Goal: Task Accomplishment & Management: Complete application form

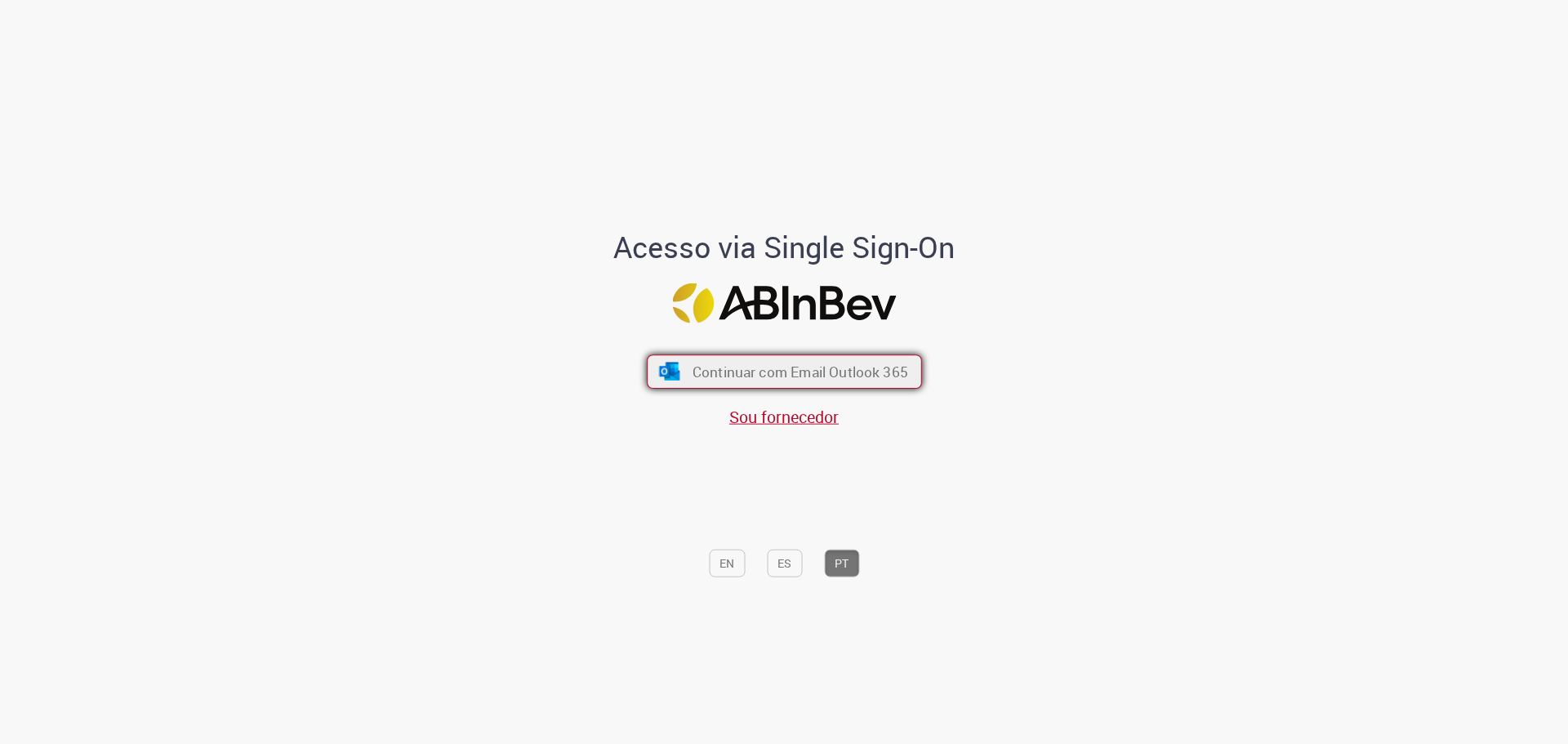
click at [755, 368] on span "Continuar com Email Outlook 365" at bounding box center [799, 371] width 215 height 19
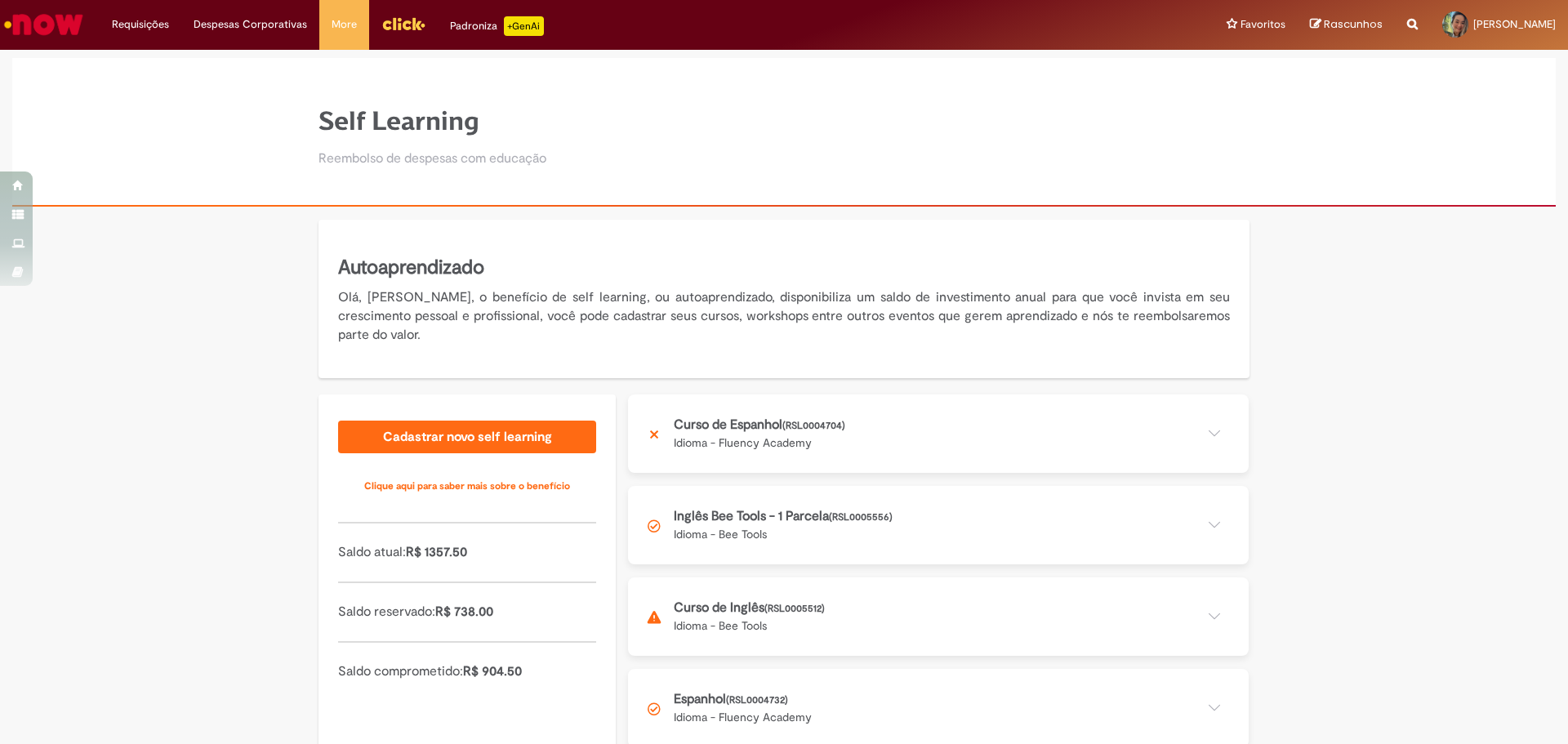
scroll to position [82, 0]
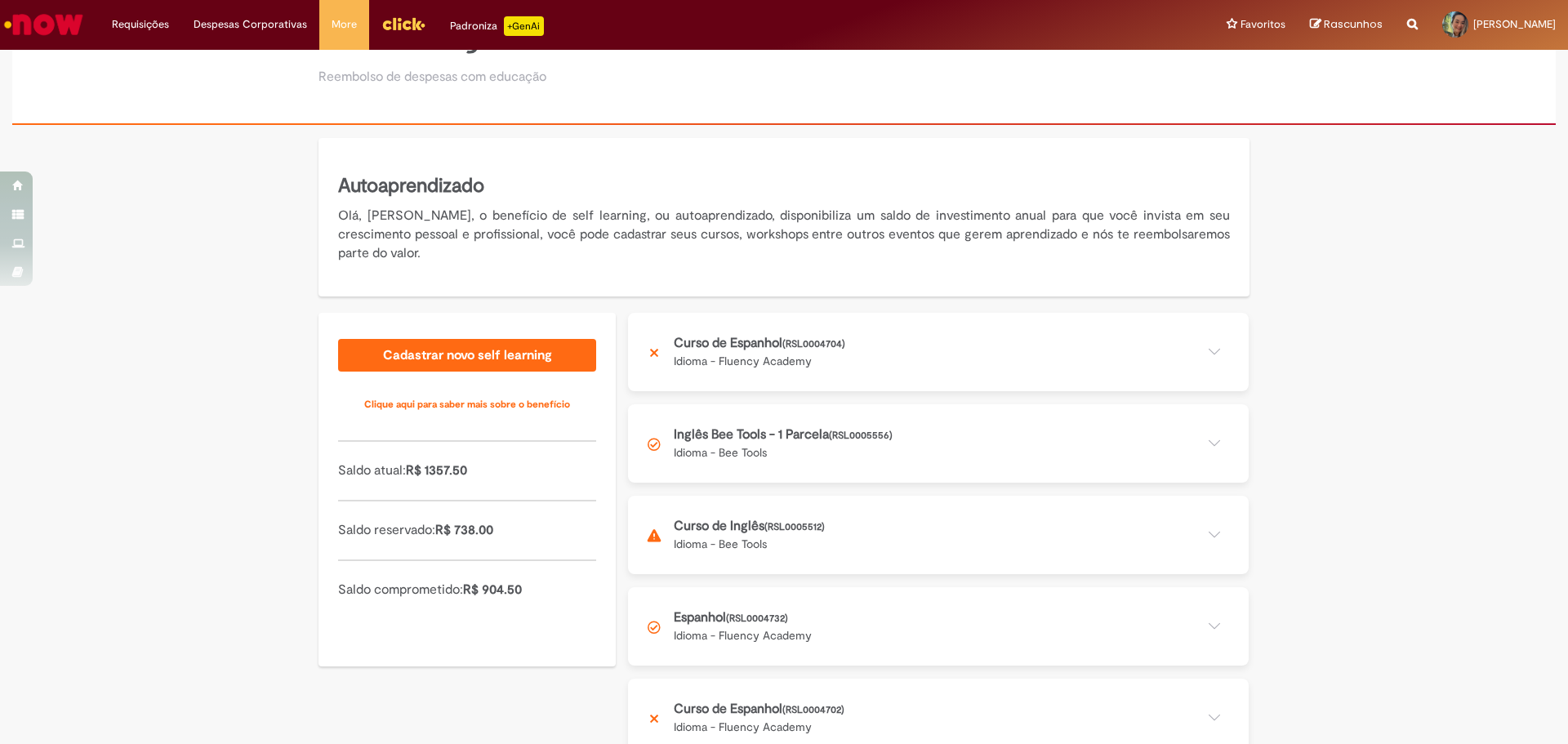
click at [887, 426] on button at bounding box center [939, 444] width 621 height 78
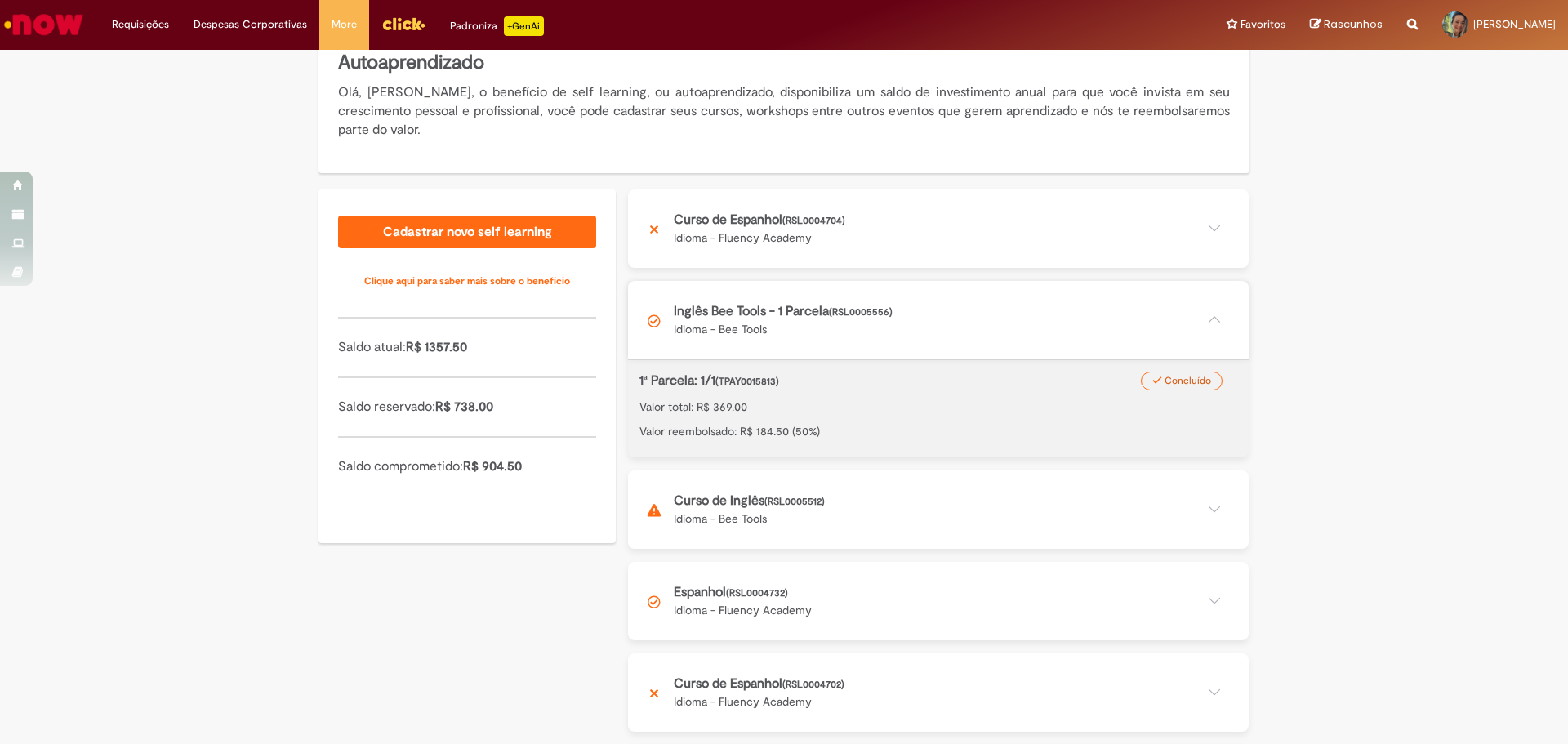
scroll to position [245, 0]
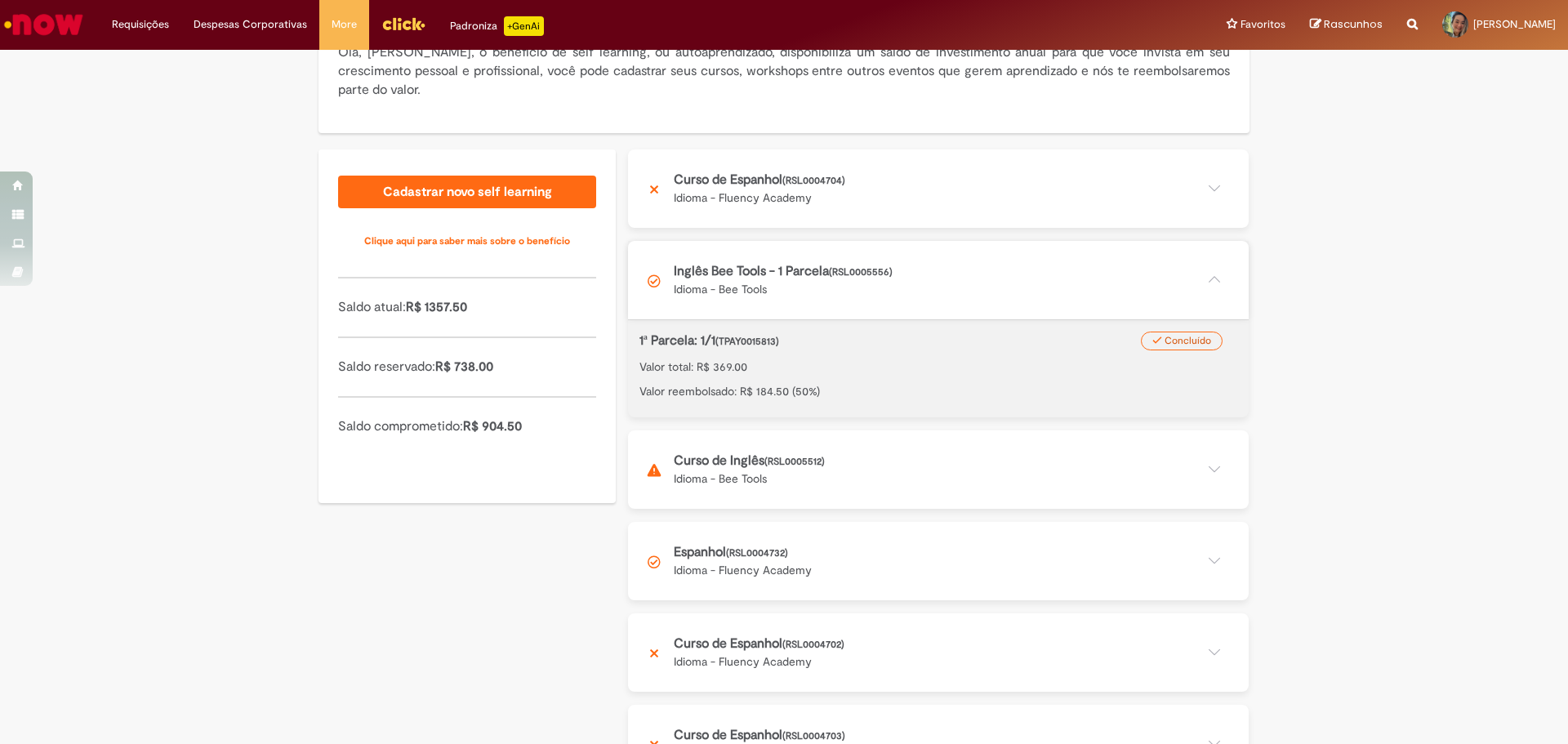
click at [998, 279] on button at bounding box center [939, 281] width 621 height 78
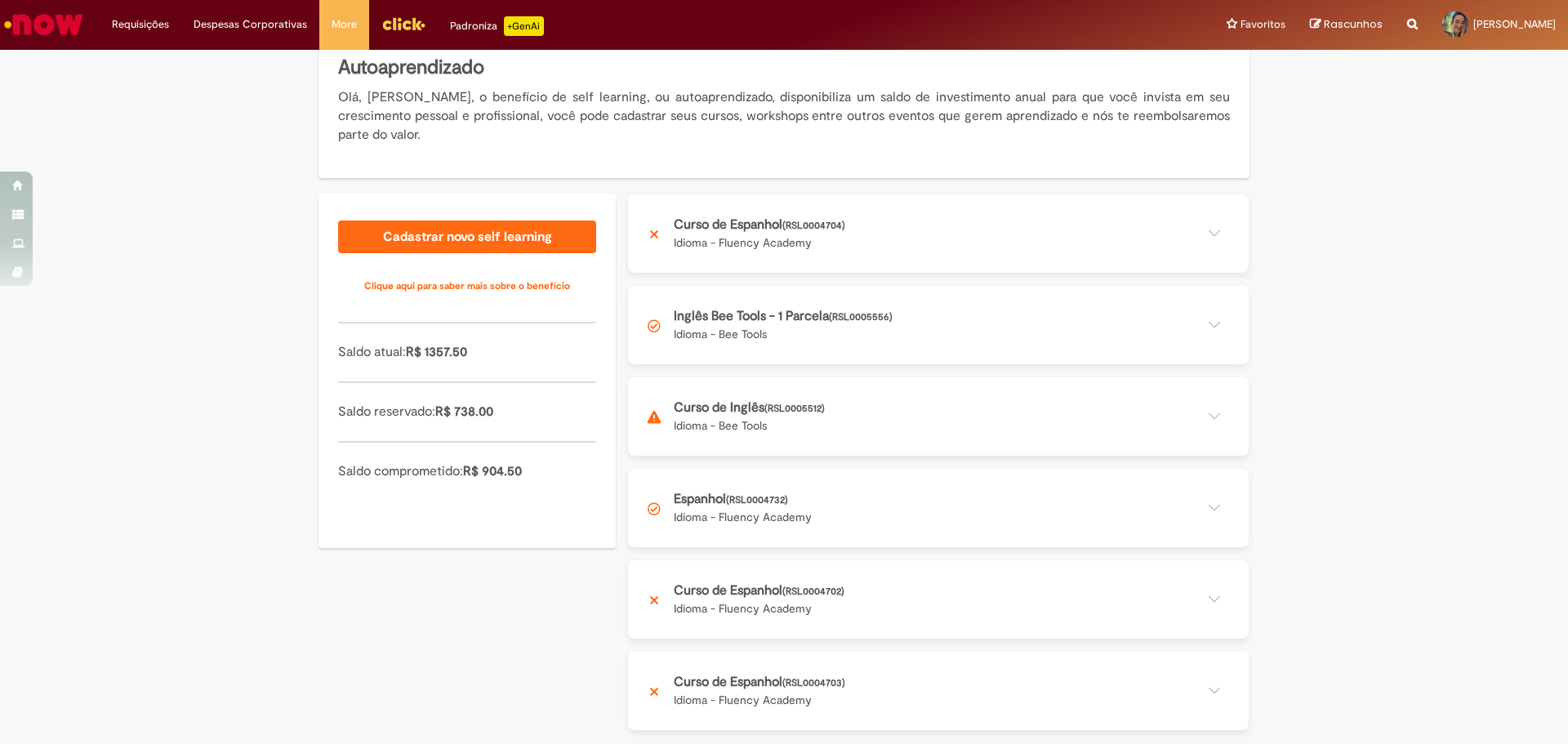
click at [984, 388] on button at bounding box center [939, 417] width 621 height 78
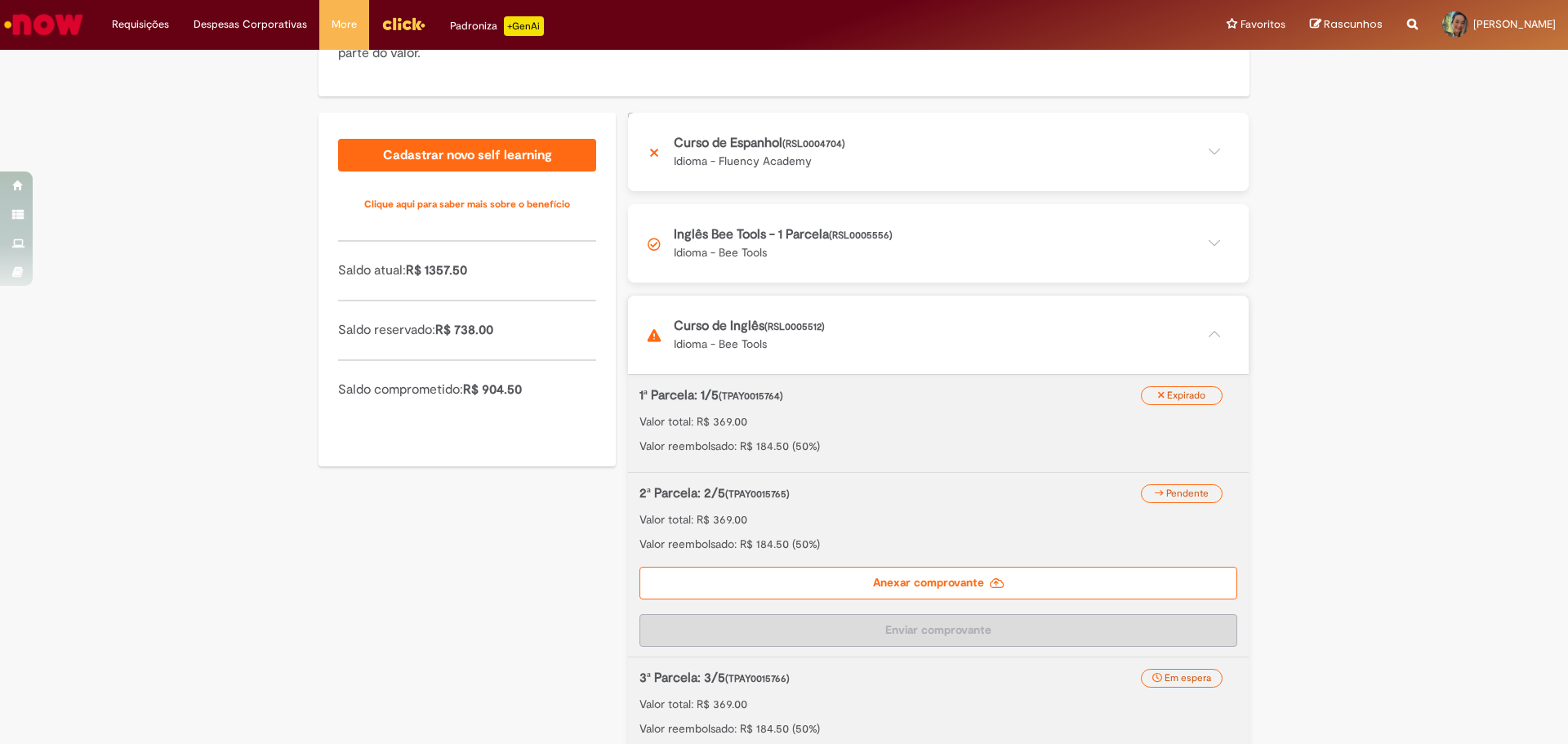
scroll to position [364, 0]
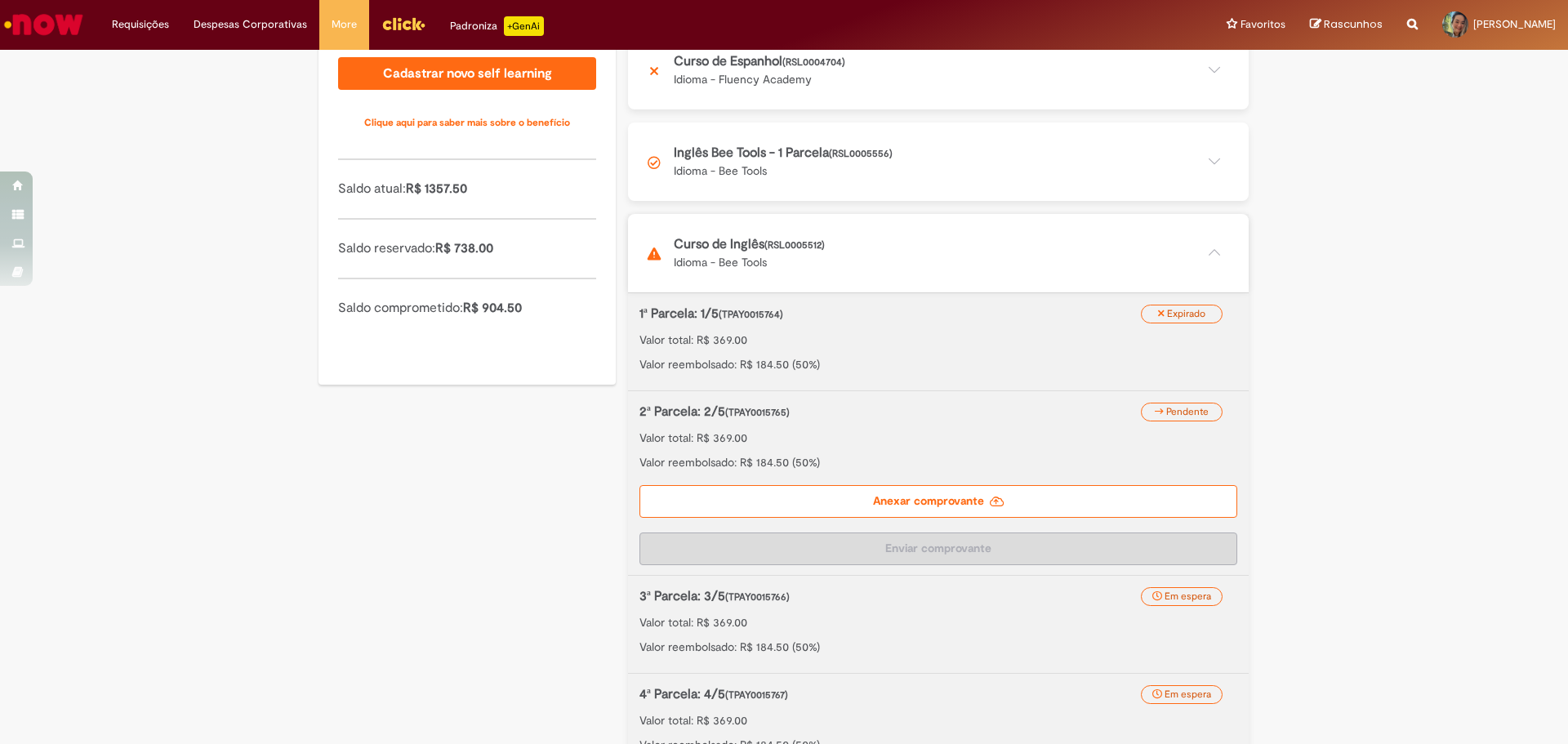
click at [1019, 500] on label "Anexar comprovante" at bounding box center [938, 502] width 598 height 33
click at [850, 49] on input "Anexar comprovante" at bounding box center [739, 39] width 222 height 18
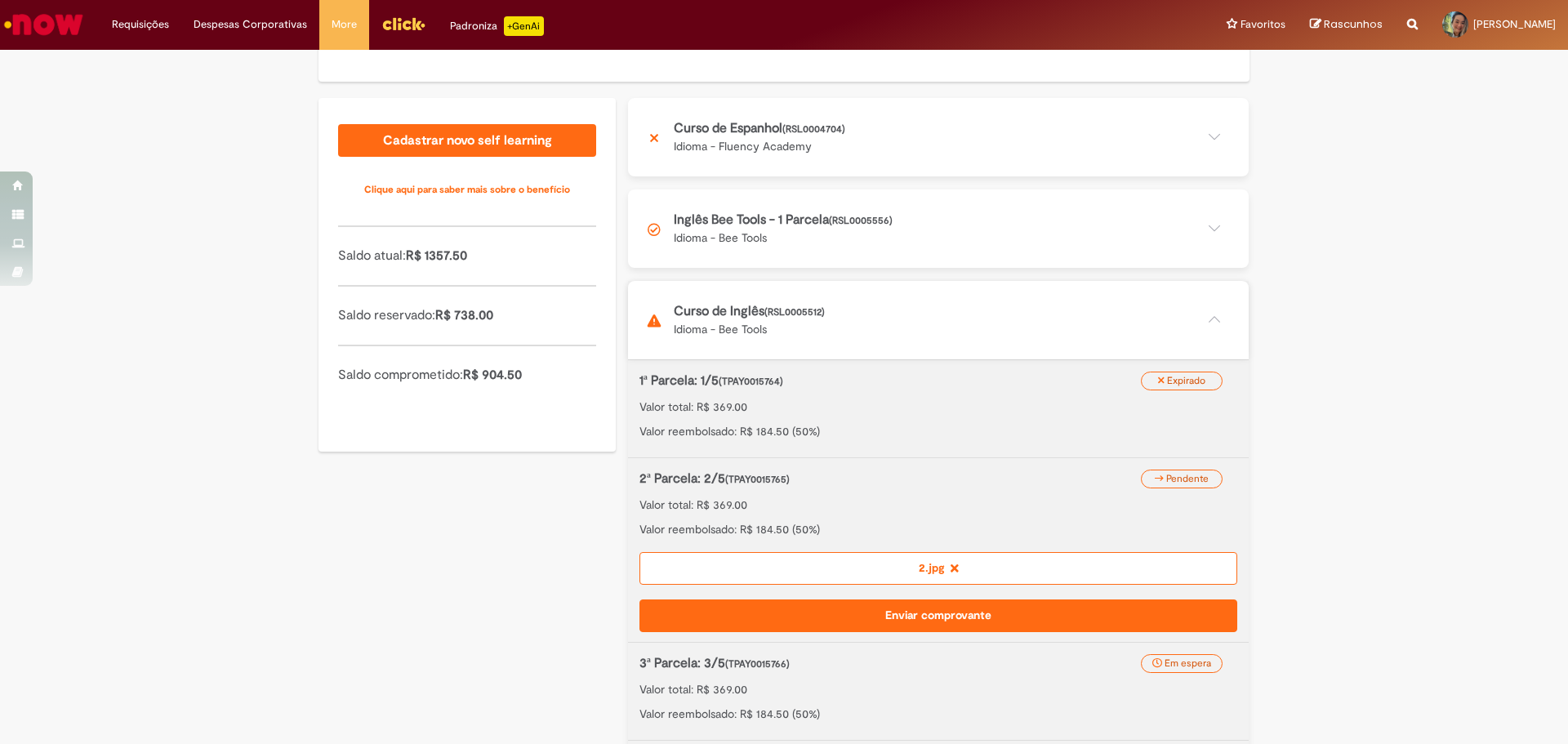
scroll to position [334, 0]
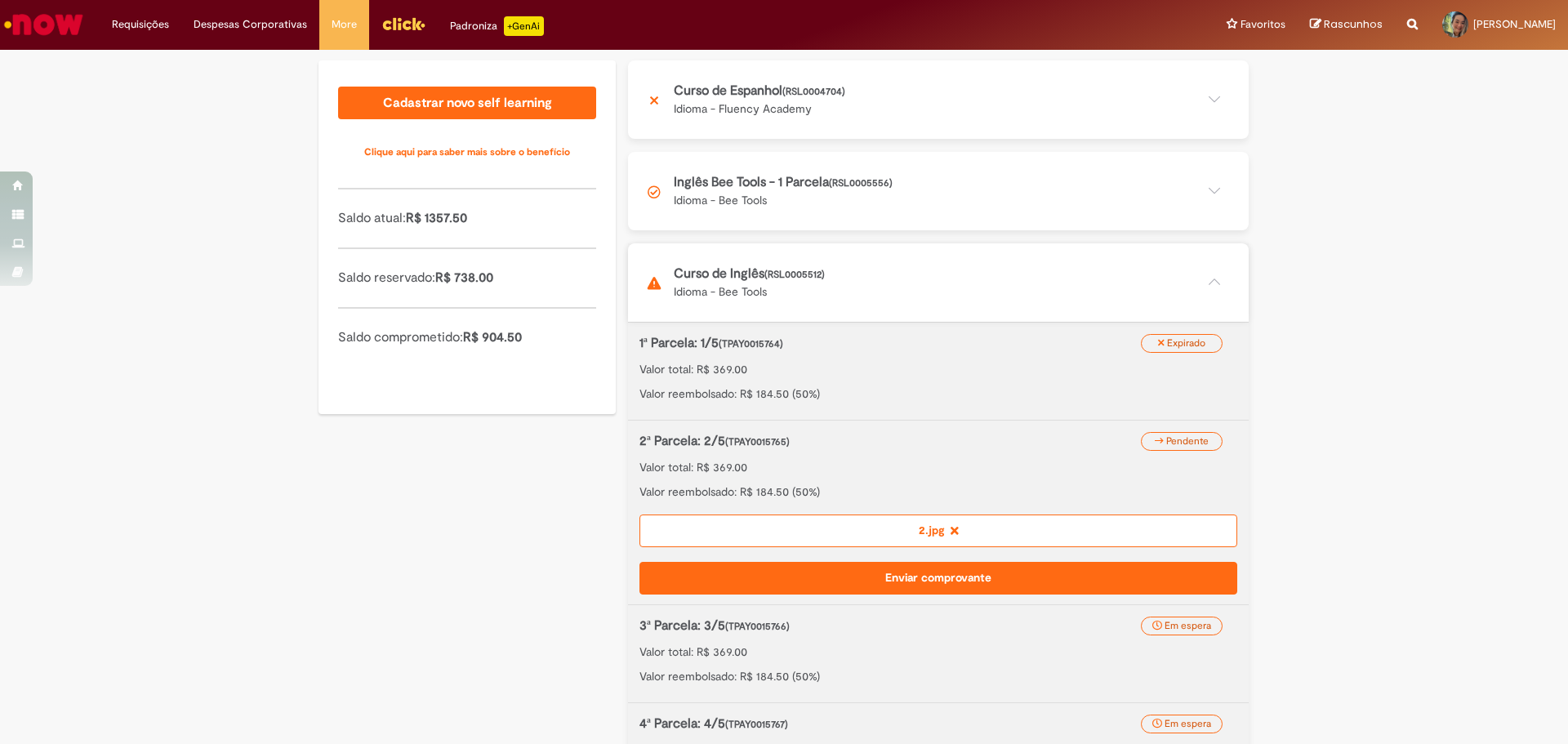
click at [917, 569] on button "Enviar comprovante" at bounding box center [938, 578] width 598 height 33
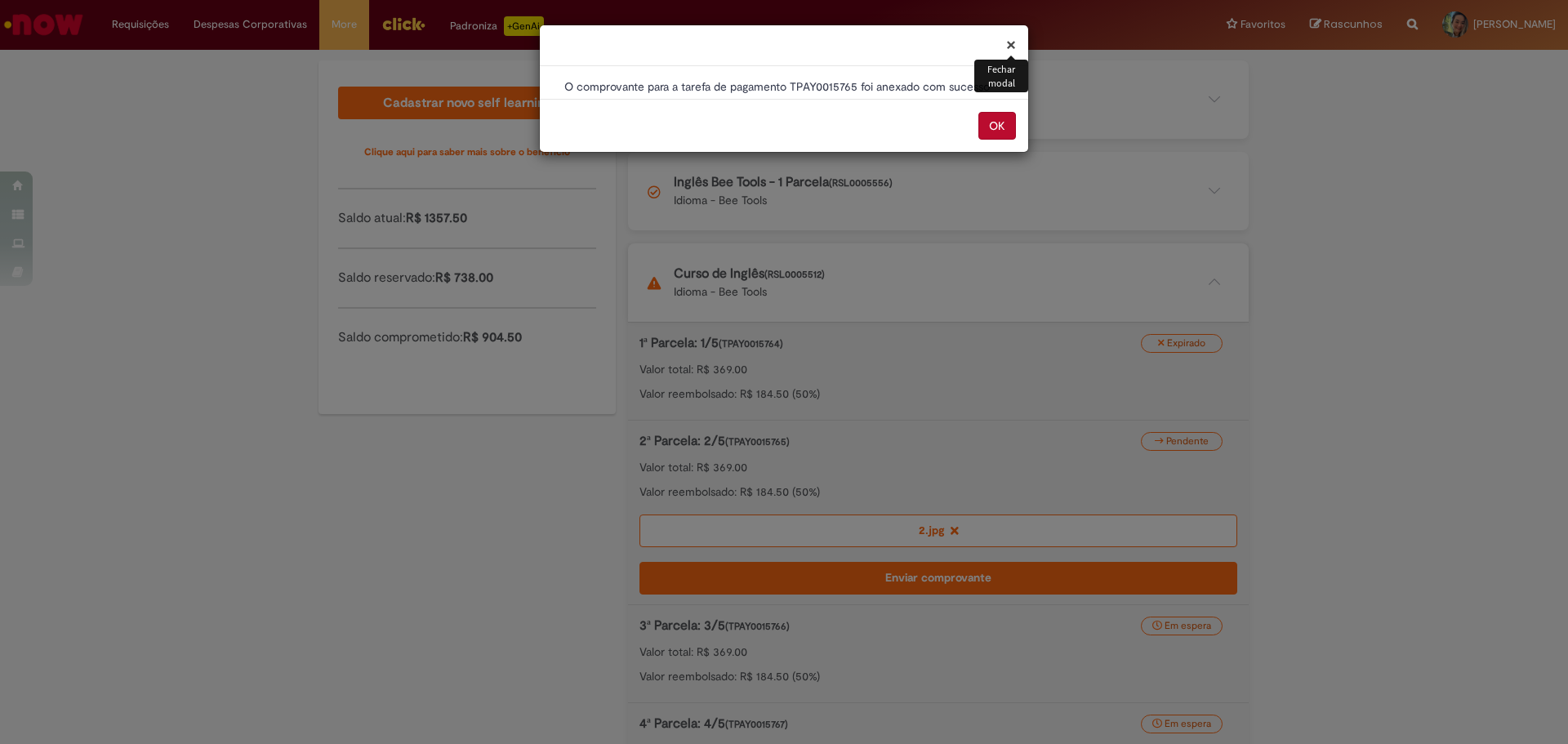
click at [987, 124] on button "OK" at bounding box center [997, 126] width 37 height 28
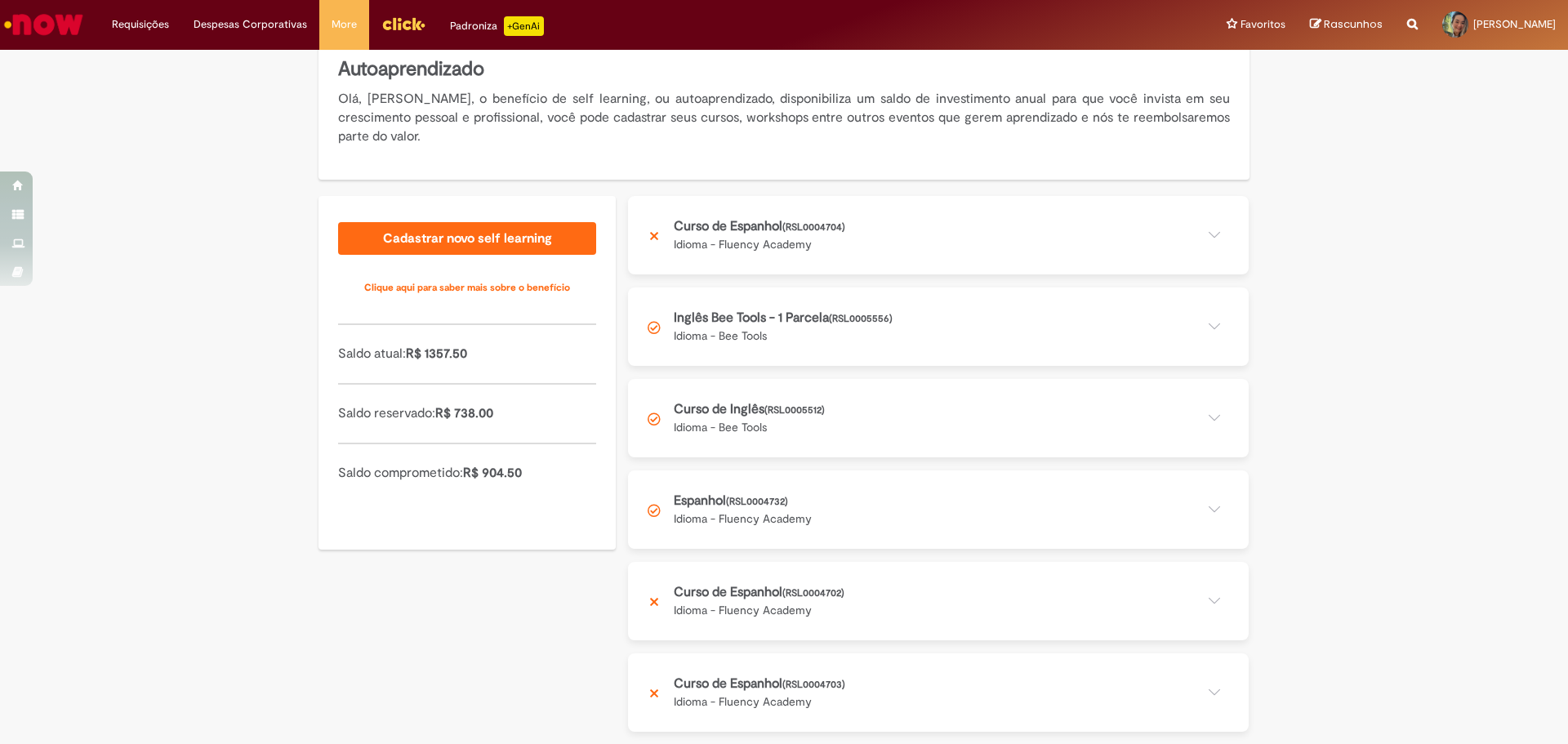
scroll to position [200, 0]
click at [1109, 409] on button at bounding box center [939, 418] width 621 height 78
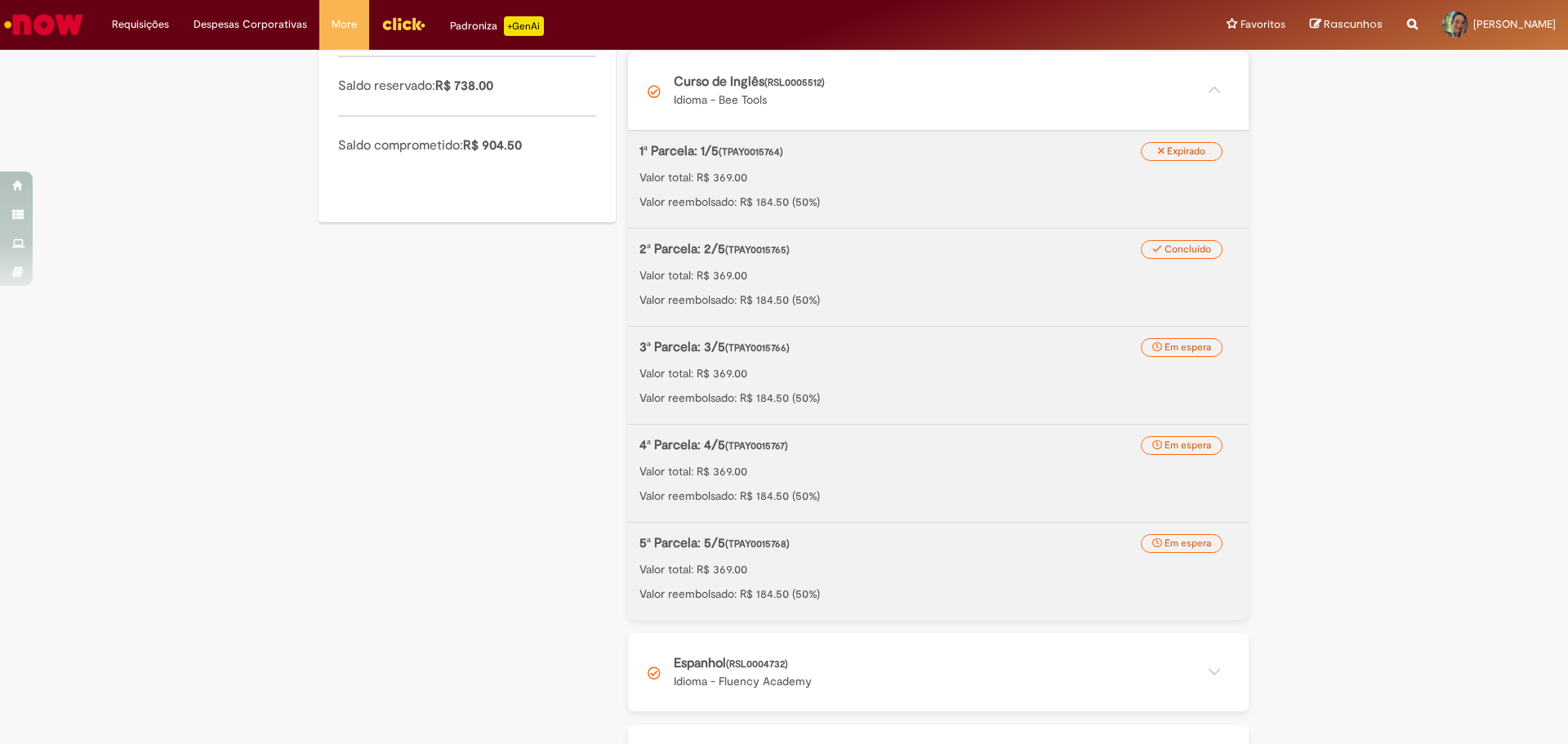
scroll to position [445, 0]
